Goal: Transaction & Acquisition: Purchase product/service

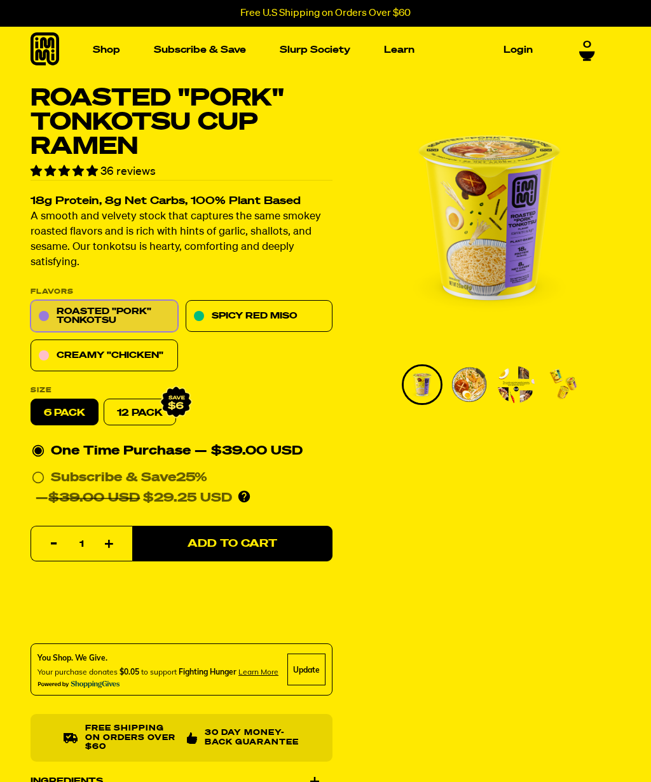
click at [144, 355] on link "Creamy "Chicken"" at bounding box center [105, 356] width 148 height 32
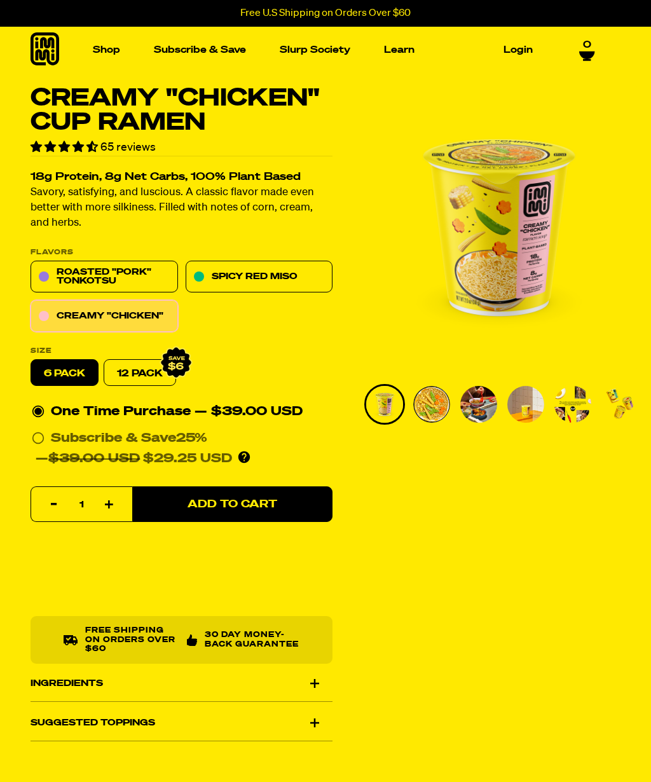
click at [450, 423] on img "Go to slide 2" at bounding box center [431, 404] width 37 height 37
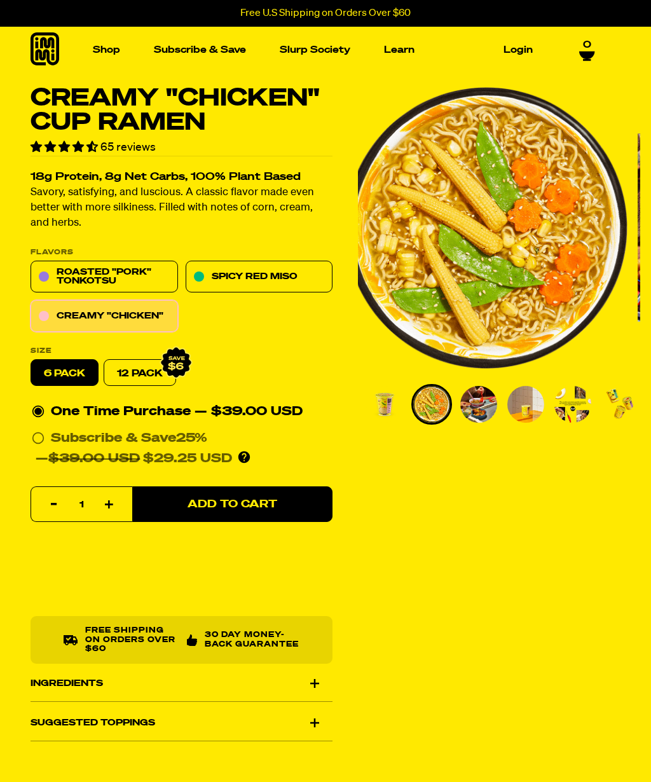
click at [486, 416] on img "Go to slide 3" at bounding box center [479, 404] width 37 height 37
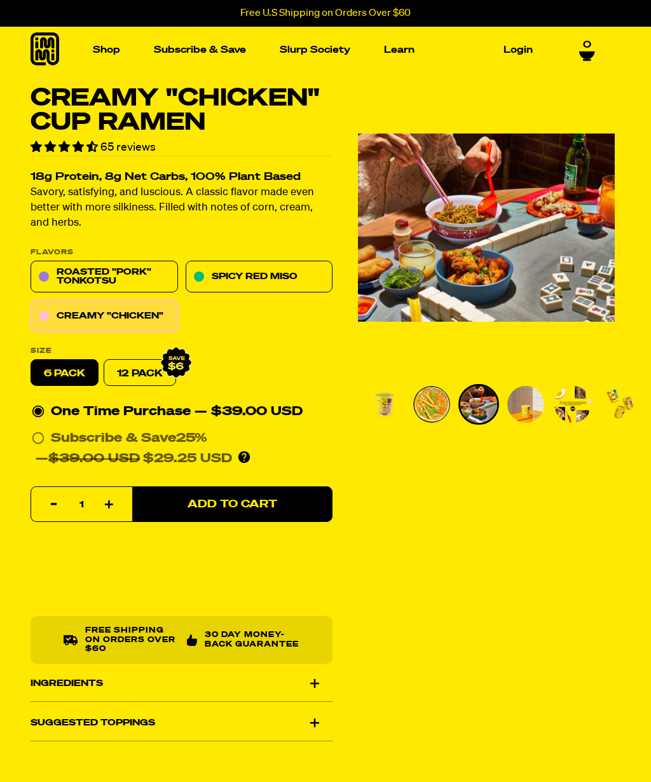
click at [544, 423] on img "Go to slide 4" at bounding box center [526, 404] width 37 height 37
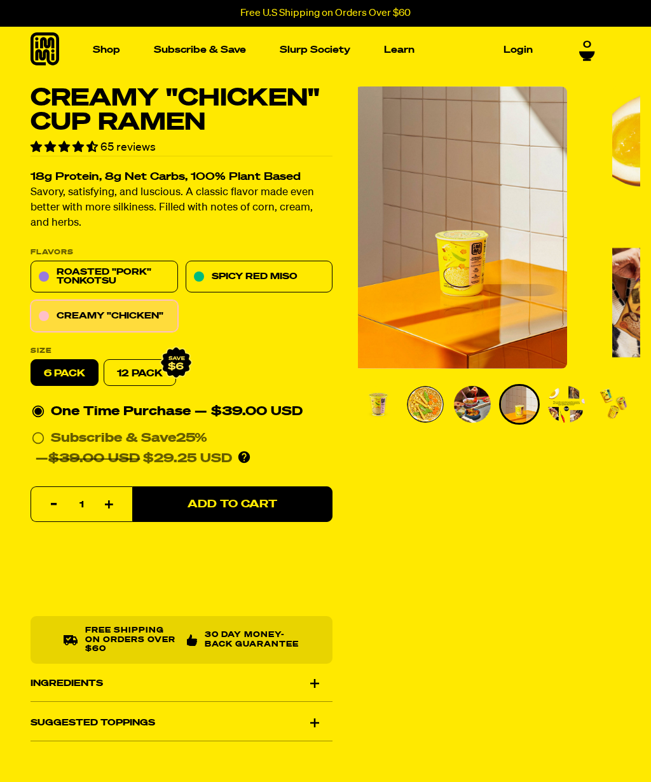
click at [552, 524] on div "Creamy "Chicken" Cup Ramen 65 reviews 18g Protein, 8g Net Carbs, 100% Plant Bas…" at bounding box center [325, 421] width 651 height 669
click at [579, 423] on img "Go to slide 5" at bounding box center [566, 404] width 37 height 37
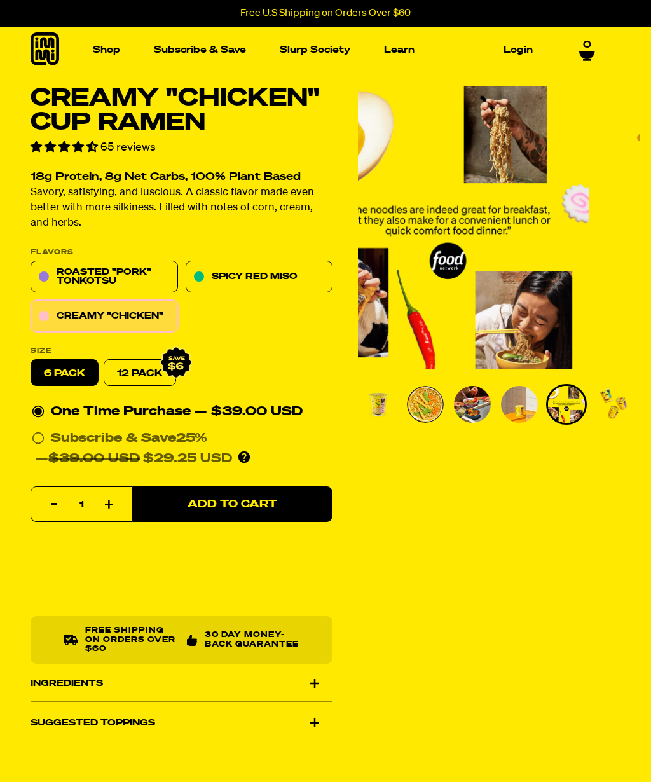
click at [626, 423] on img "Go to slide 6" at bounding box center [613, 404] width 37 height 37
